Goal: Register for event/course

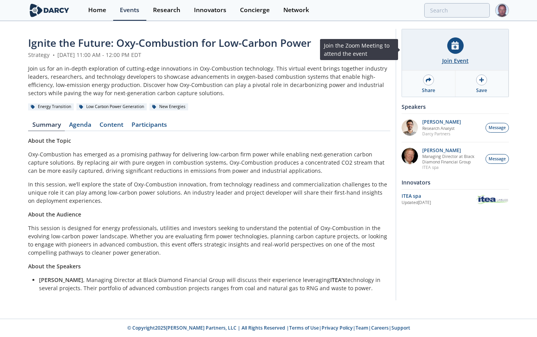
click at [450, 51] on div at bounding box center [455, 45] width 16 height 16
click at [451, 49] on icon at bounding box center [454, 45] width 7 height 8
click at [464, 58] on div "Join Event" at bounding box center [455, 61] width 27 height 8
